Goal: Transaction & Acquisition: Register for event/course

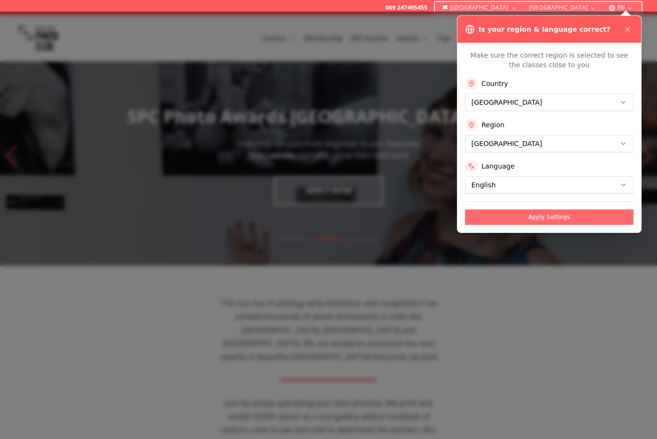
click at [543, 214] on button "Apply Settings" at bounding box center [549, 217] width 168 height 15
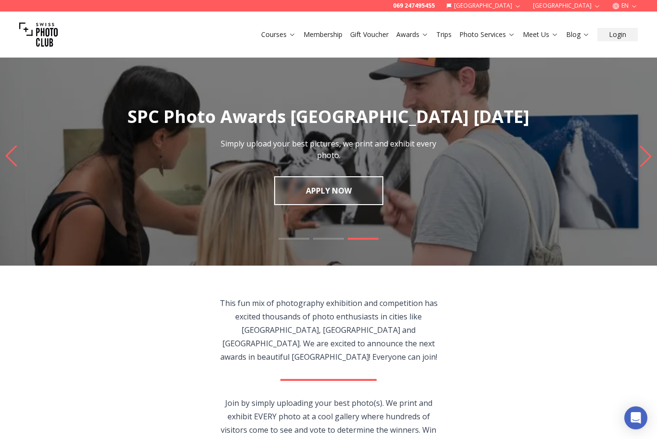
click at [339, 193] on link "APPLY NOW" at bounding box center [328, 190] width 109 height 29
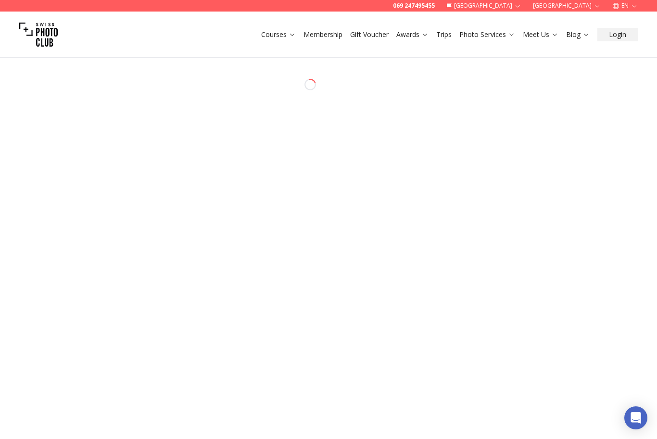
select select "*******"
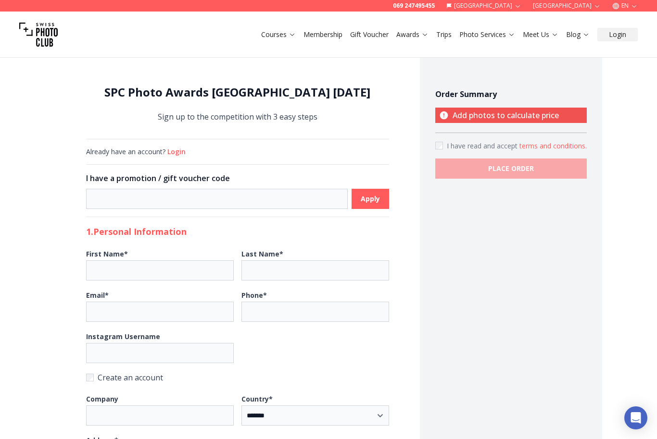
click at [326, 38] on link "Membership" at bounding box center [322, 35] width 39 height 10
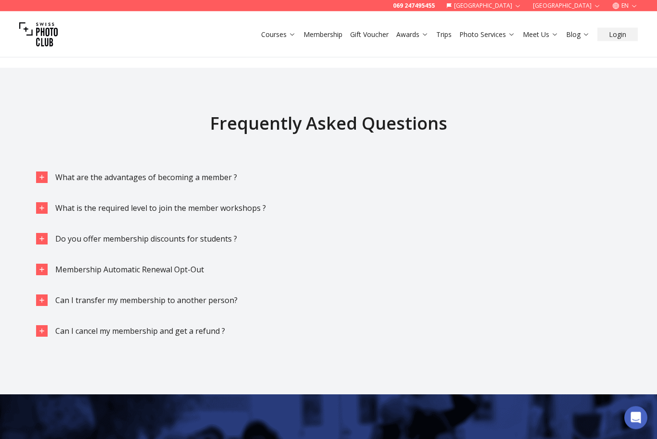
scroll to position [1227, 0]
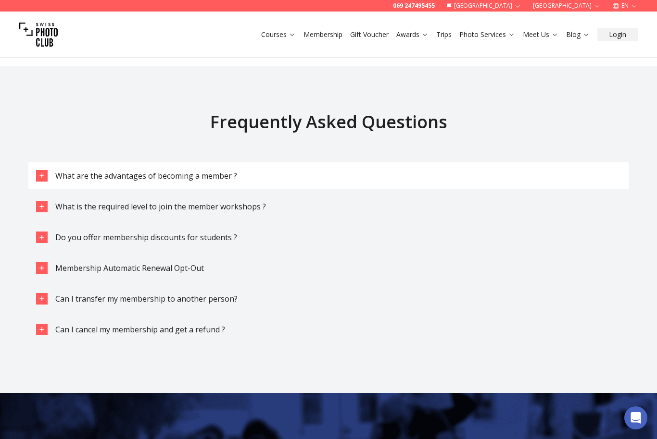
click at [221, 180] on span "What are the advantages of becoming a member ?" at bounding box center [146, 176] width 182 height 11
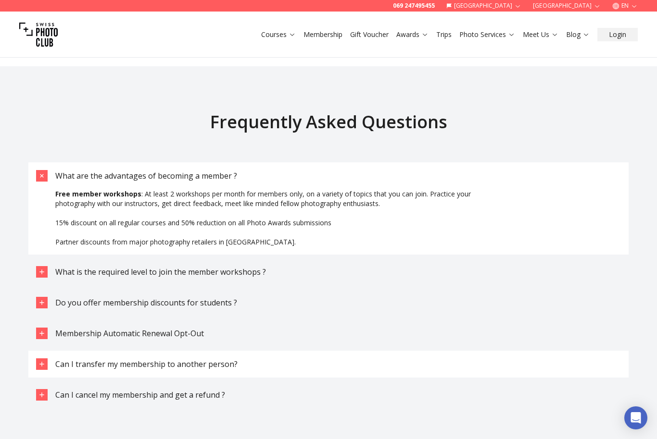
click at [148, 366] on span "Can I transfer my membership to another person?" at bounding box center [146, 364] width 182 height 11
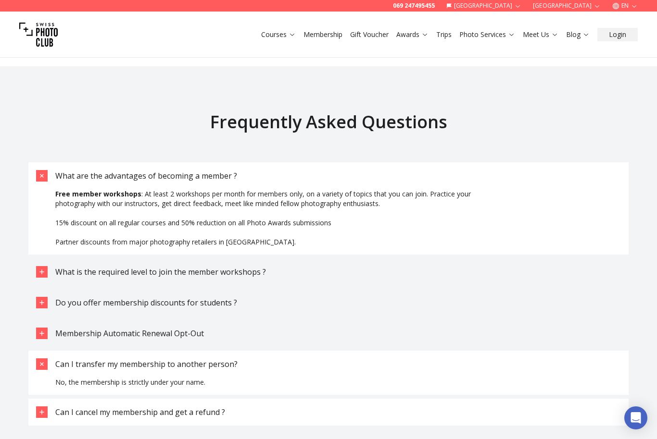
click at [146, 422] on button "Can I cancel my membership and get a refund ?" at bounding box center [328, 412] width 600 height 27
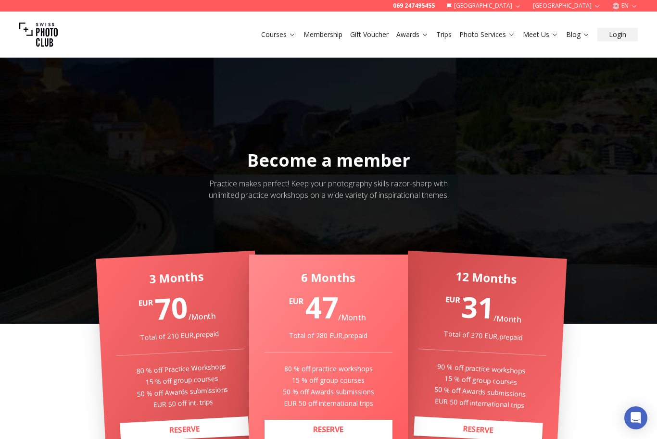
scroll to position [0, 0]
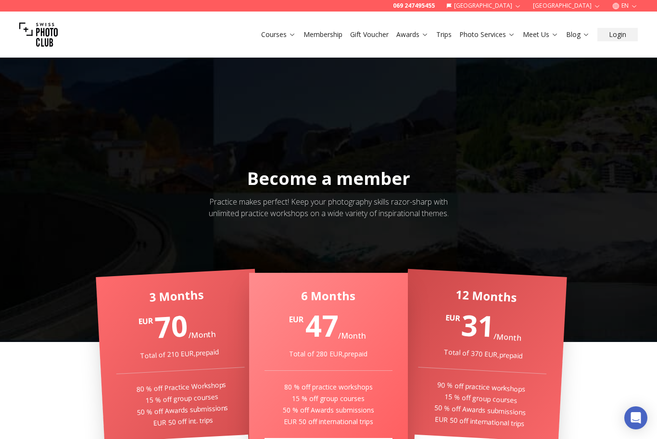
click at [571, 35] on link "Blog" at bounding box center [578, 35] width 24 height 10
